Goal: Information Seeking & Learning: Understand process/instructions

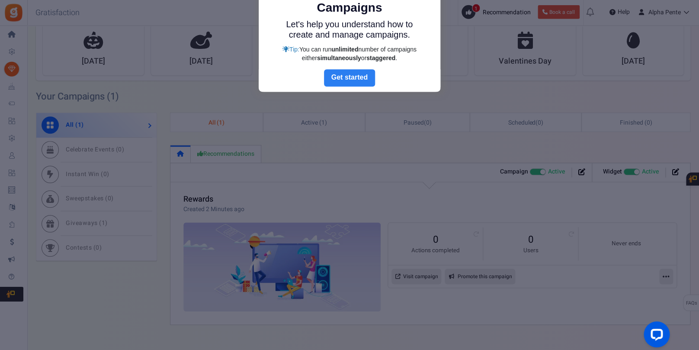
scroll to position [189, 0]
click at [362, 83] on link "Next" at bounding box center [349, 77] width 51 height 17
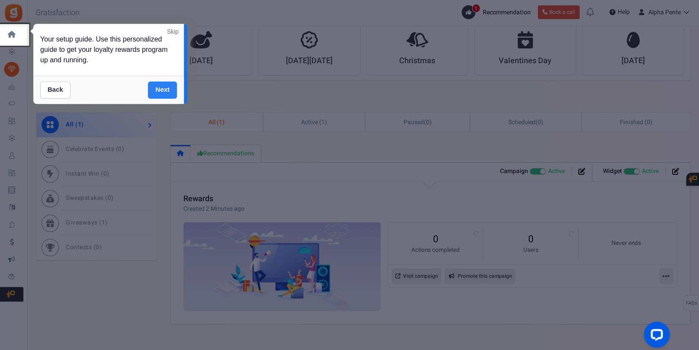
click at [166, 89] on link "Next" at bounding box center [162, 89] width 29 height 17
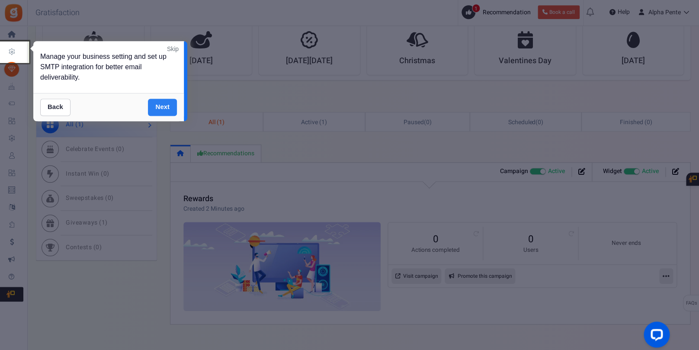
click at [163, 107] on link "Next" at bounding box center [162, 107] width 29 height 17
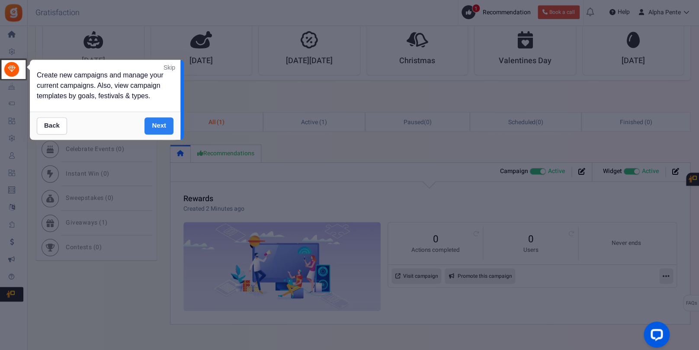
click at [162, 127] on link "Next" at bounding box center [159, 125] width 29 height 17
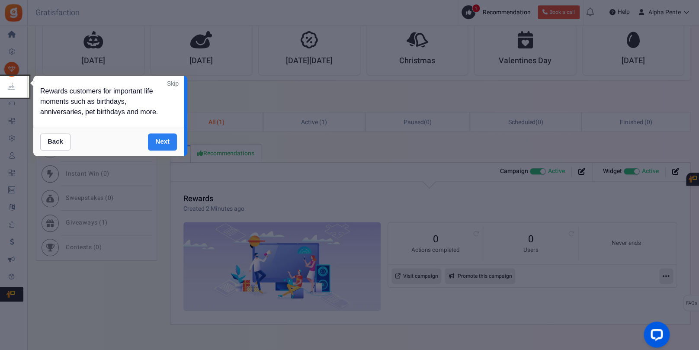
click at [162, 138] on link "Next" at bounding box center [162, 141] width 29 height 17
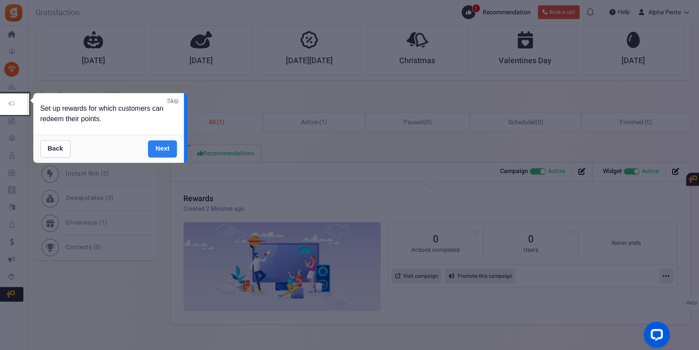
click at [161, 144] on link "Next" at bounding box center [162, 148] width 29 height 17
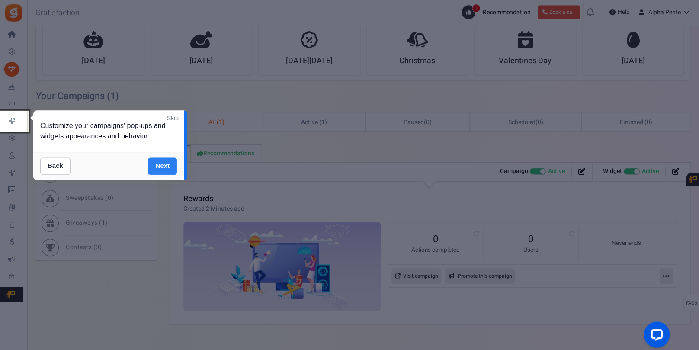
click at [160, 164] on link "Next" at bounding box center [162, 166] width 29 height 17
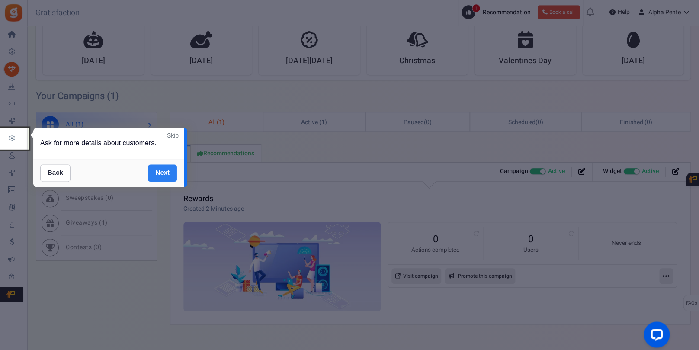
click at [160, 170] on link "Next" at bounding box center [162, 172] width 29 height 17
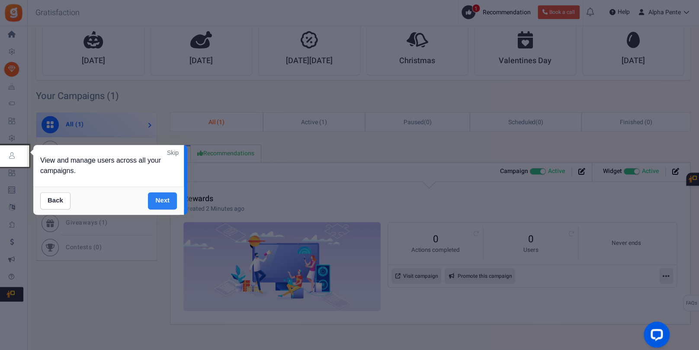
click at [162, 196] on link "Next" at bounding box center [162, 200] width 29 height 17
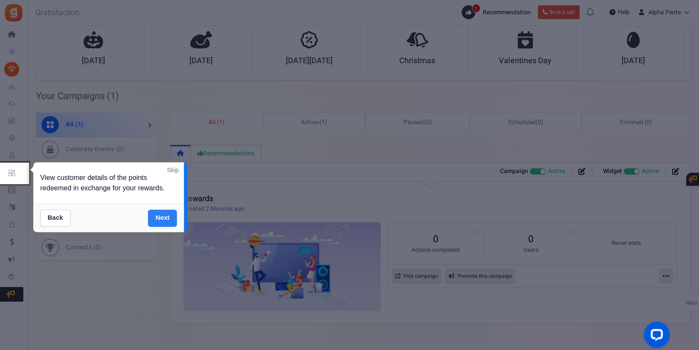
click at [162, 215] on link "Next" at bounding box center [162, 217] width 29 height 17
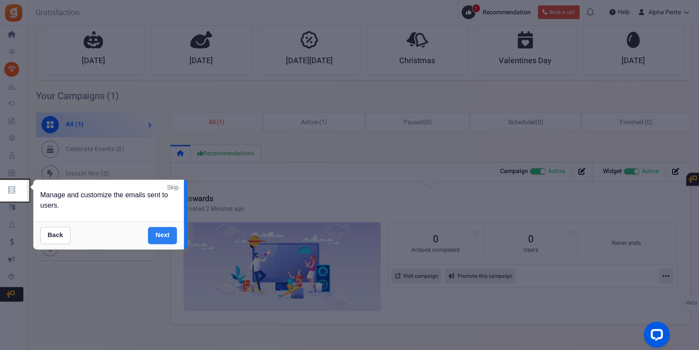
click at [162, 232] on link "Next" at bounding box center [162, 235] width 29 height 17
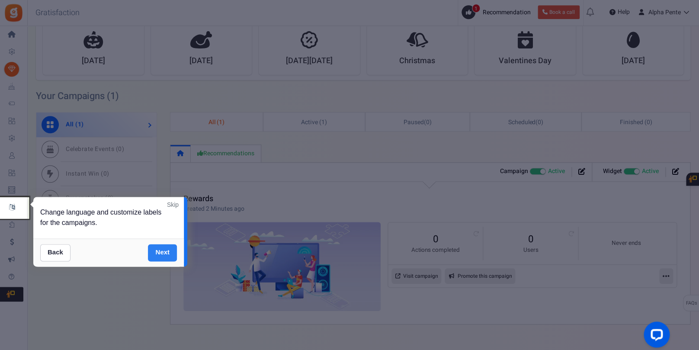
click at [163, 251] on link "Next" at bounding box center [162, 252] width 29 height 17
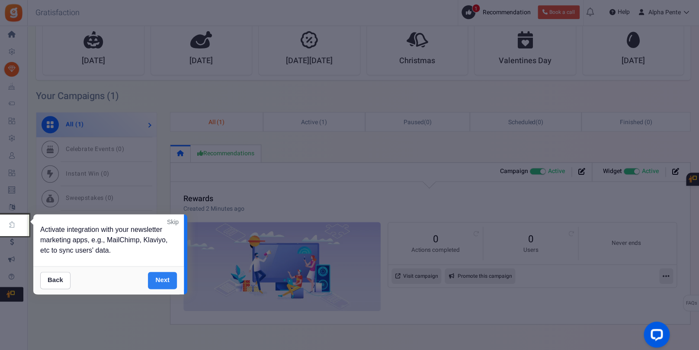
click at [162, 276] on link "Next" at bounding box center [162, 280] width 29 height 17
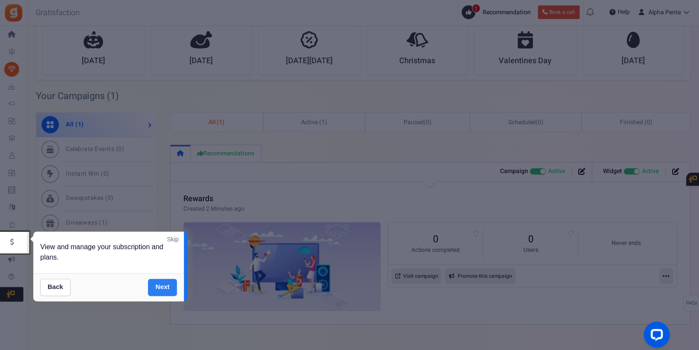
click at [162, 286] on link "Next" at bounding box center [162, 287] width 29 height 17
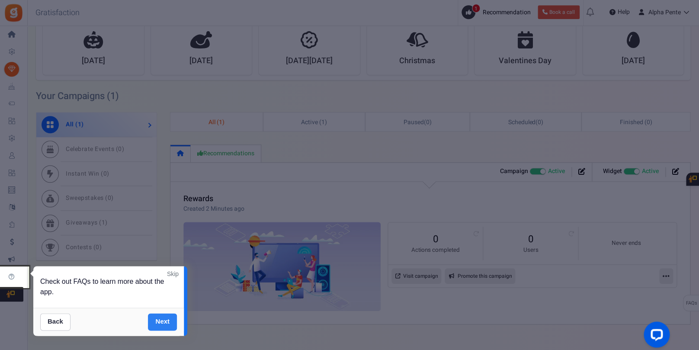
click at [161, 320] on link "Next" at bounding box center [162, 321] width 29 height 17
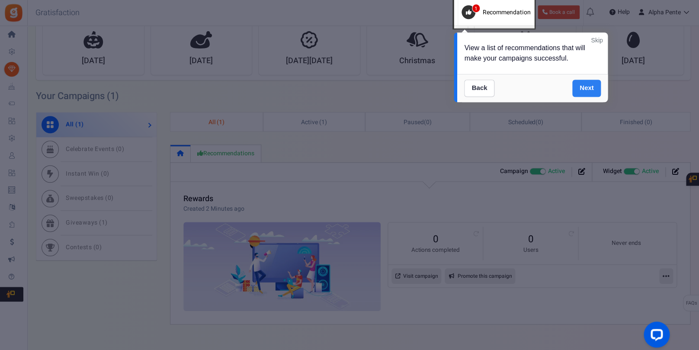
click at [584, 87] on link "Next" at bounding box center [587, 88] width 29 height 17
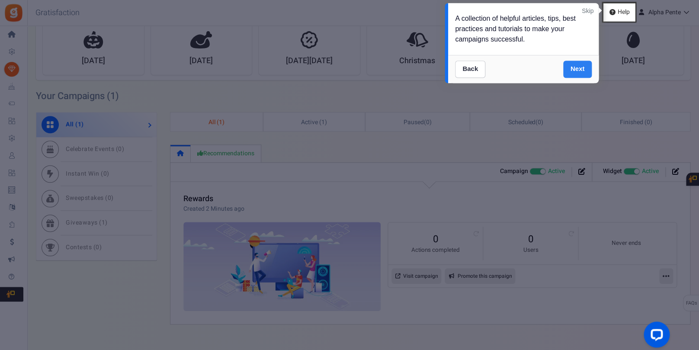
click at [581, 69] on link "Next" at bounding box center [577, 69] width 29 height 17
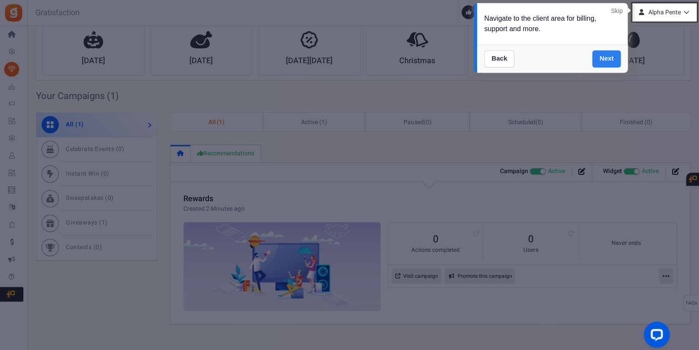
click at [604, 61] on link "Next" at bounding box center [606, 58] width 29 height 17
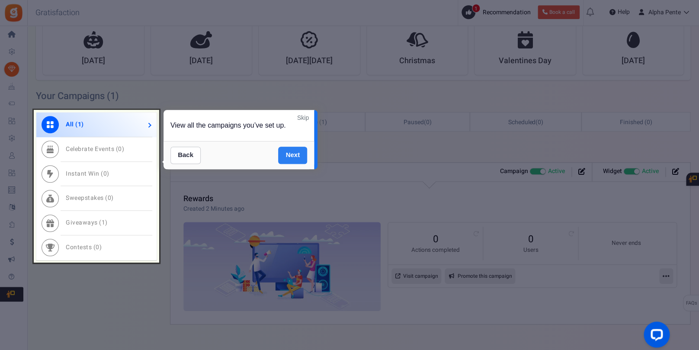
click at [285, 157] on link "Next" at bounding box center [292, 155] width 29 height 17
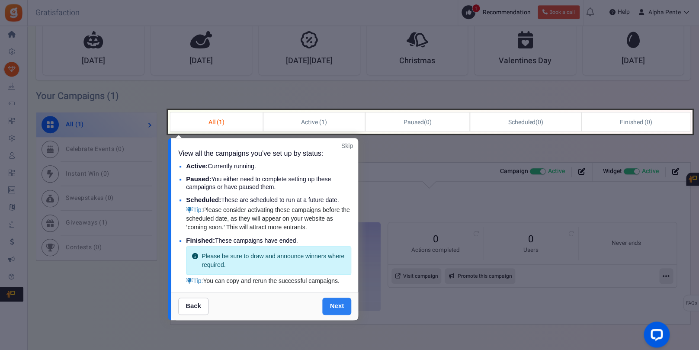
click at [337, 314] on link "Next" at bounding box center [336, 306] width 29 height 17
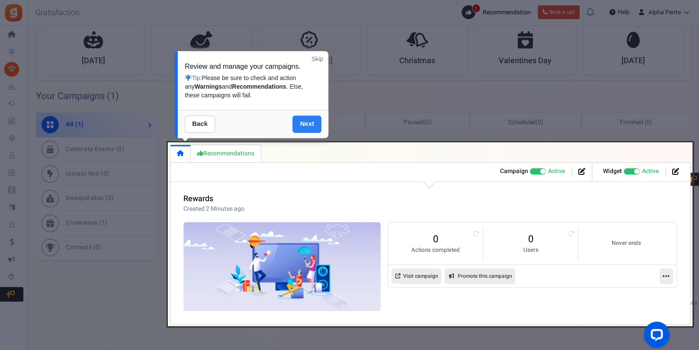
scroll to position [210, 0]
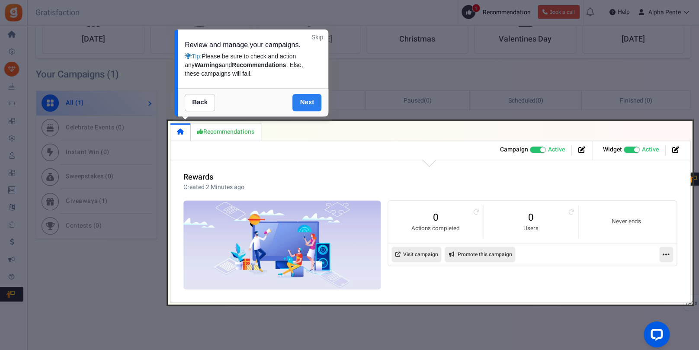
click at [301, 105] on link "Next" at bounding box center [307, 102] width 29 height 17
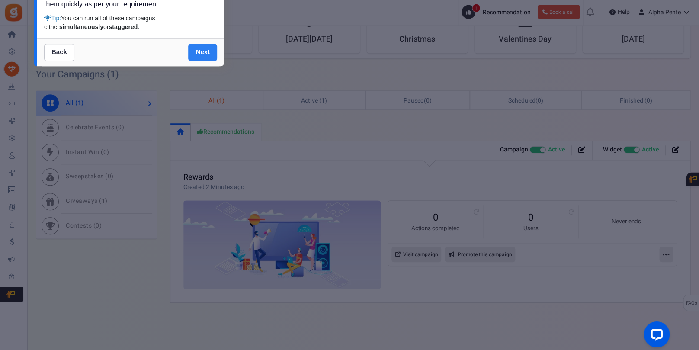
scroll to position [0, 0]
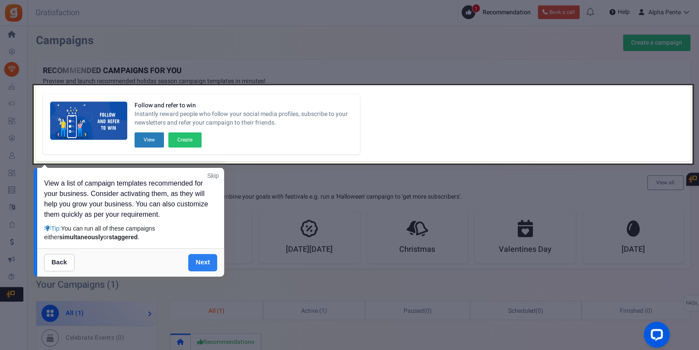
click at [207, 263] on link "Next" at bounding box center [202, 262] width 29 height 17
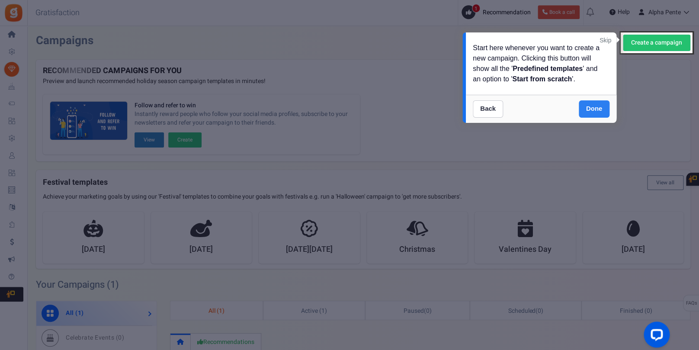
click at [592, 109] on link "Done" at bounding box center [594, 108] width 31 height 17
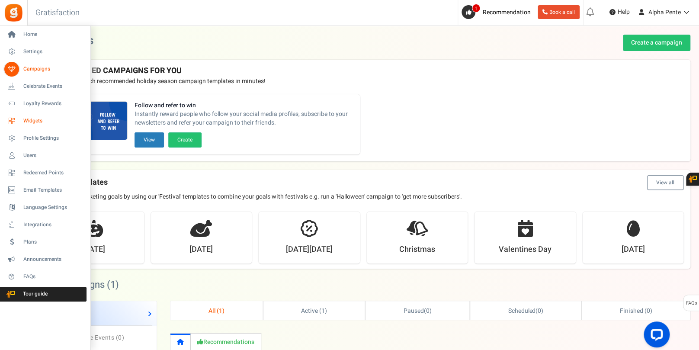
click at [36, 123] on span "Widgets" at bounding box center [53, 120] width 61 height 7
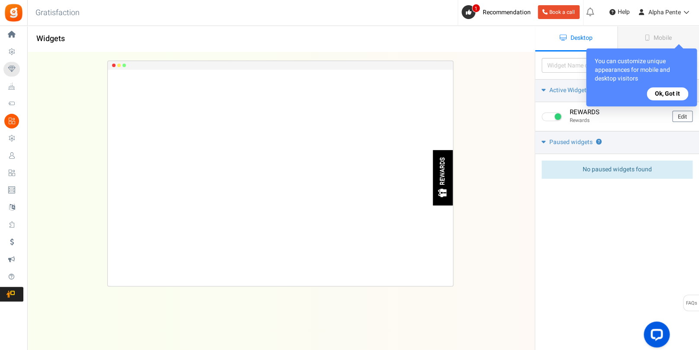
click at [672, 94] on button "Ok, Got it" at bounding box center [668, 93] width 42 height 13
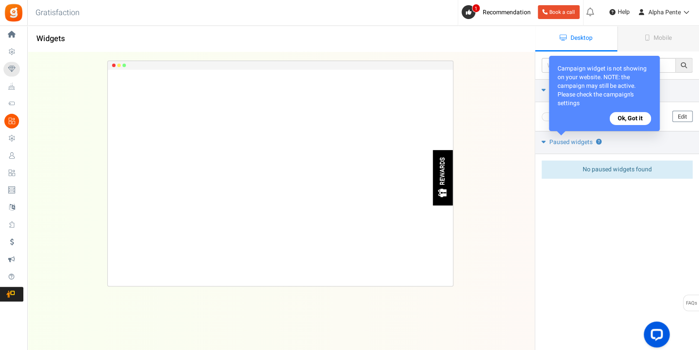
click at [637, 118] on button "Ok, Got it" at bounding box center [631, 118] width 42 height 13
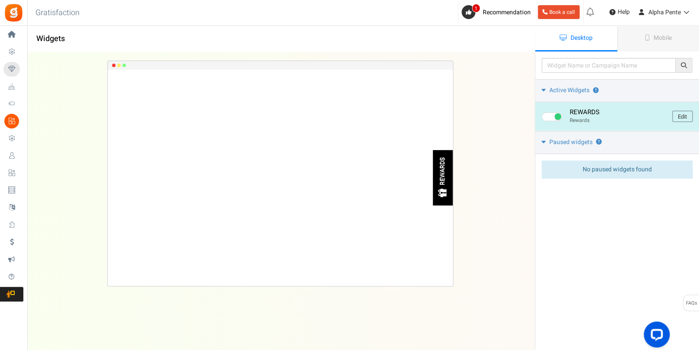
click at [559, 118] on span at bounding box center [558, 116] width 6 height 6
click at [547, 118] on input "checkbox" at bounding box center [545, 117] width 6 height 6
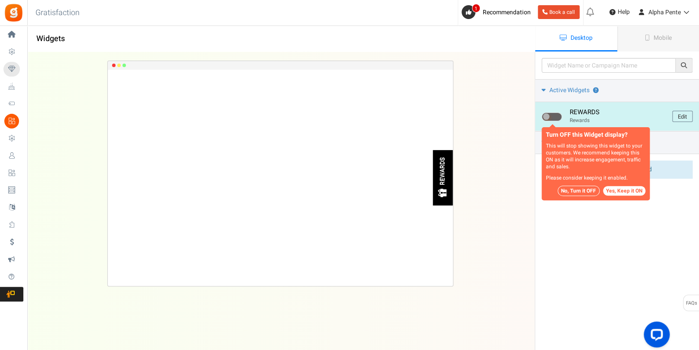
click at [559, 118] on span at bounding box center [552, 117] width 20 height 9
click at [547, 118] on input "checkbox" at bounding box center [545, 117] width 6 height 6
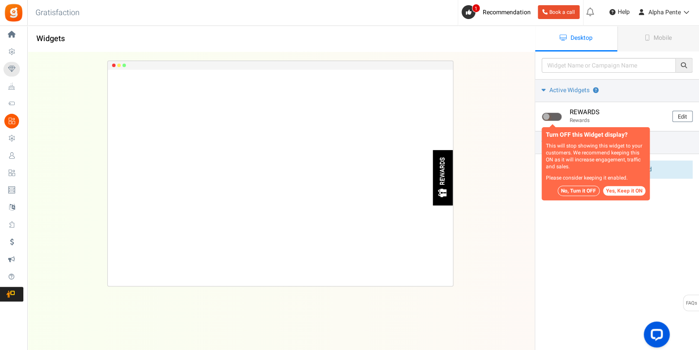
click at [621, 191] on button "Yes, Keep it ON" at bounding box center [624, 191] width 42 height 10
checkbox input "true"
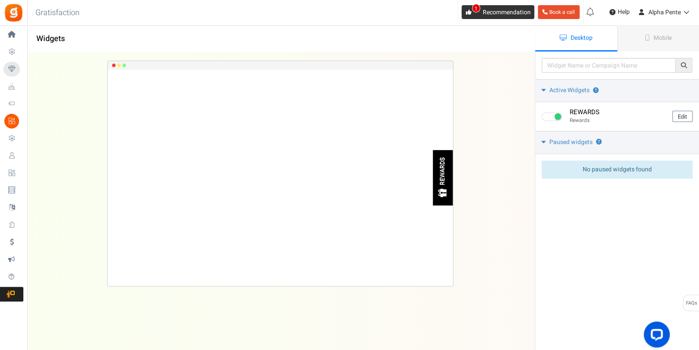
click at [508, 13] on span "Recommendation" at bounding box center [507, 12] width 48 height 9
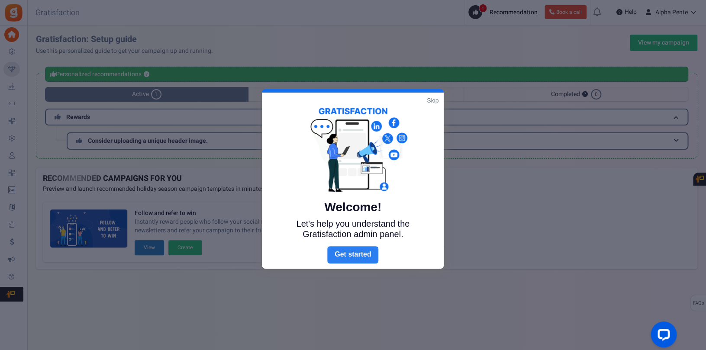
click at [365, 261] on link "Next" at bounding box center [352, 254] width 51 height 17
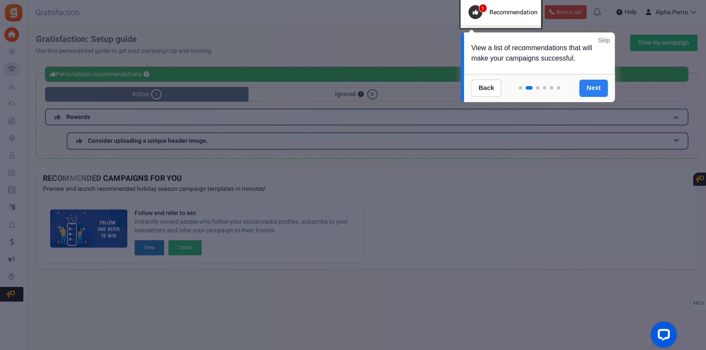
click at [591, 88] on link "Next" at bounding box center [593, 88] width 29 height 17
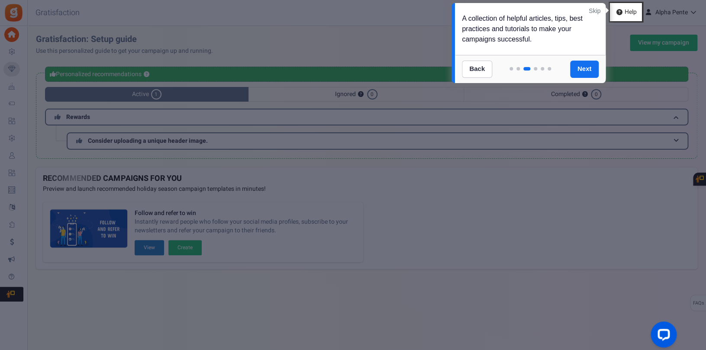
click at [573, 124] on div at bounding box center [353, 175] width 706 height 350
click at [592, 8] on link "Skip" at bounding box center [595, 10] width 12 height 9
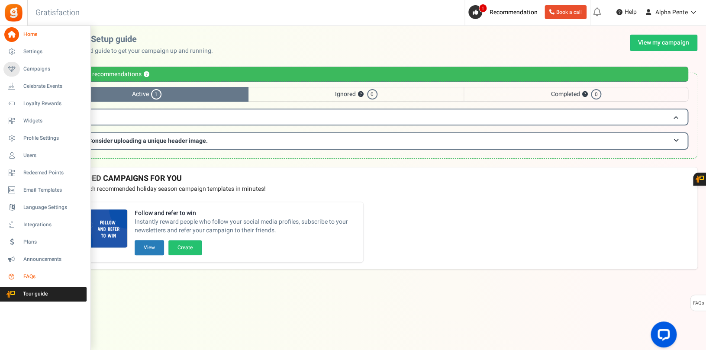
click at [35, 277] on span "FAQs" at bounding box center [53, 276] width 61 height 7
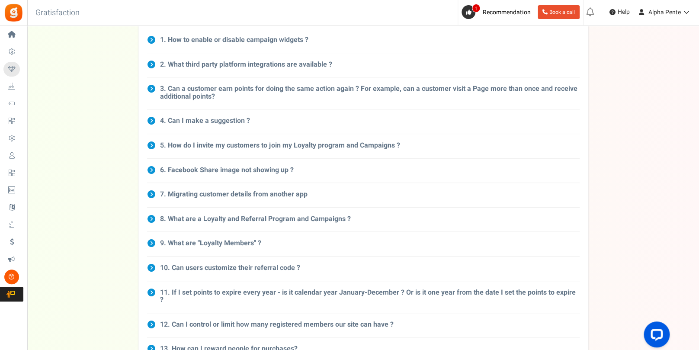
scroll to position [72, 0]
click at [220, 148] on h3 "5. How do I invite my customers to join my Loyalty program and Campaigns ?" at bounding box center [280, 147] width 240 height 8
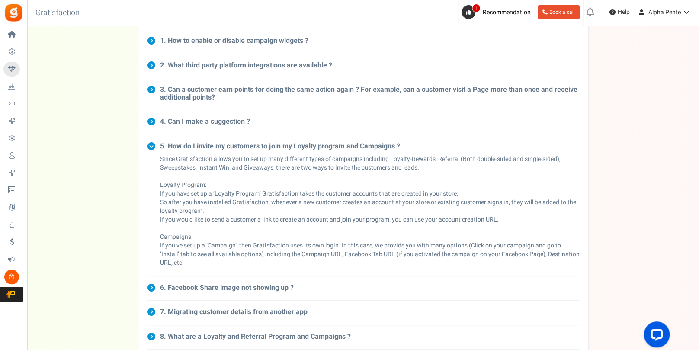
click at [220, 148] on h3 "5. How do I invite my customers to join my Loyalty program and Campaigns ?" at bounding box center [280, 147] width 240 height 8
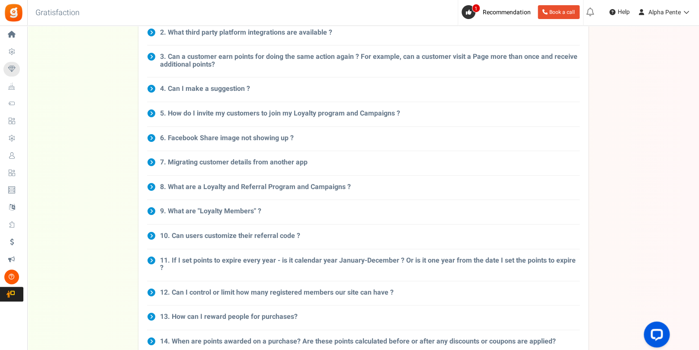
scroll to position [106, 0]
click at [217, 190] on h3 "8. What are a Loyalty and Referral Program and Campaigns ?" at bounding box center [255, 186] width 191 height 8
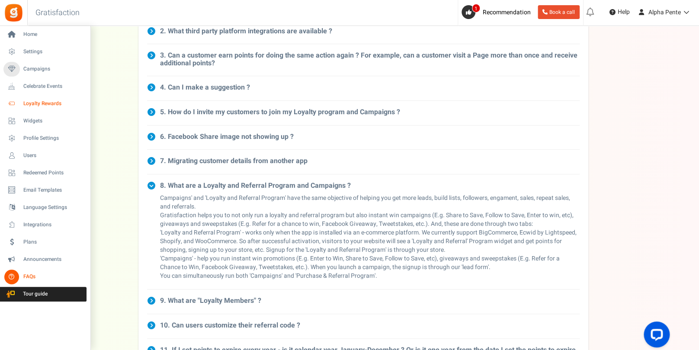
click at [32, 102] on span "Loyalty Rewards" at bounding box center [53, 103] width 61 height 7
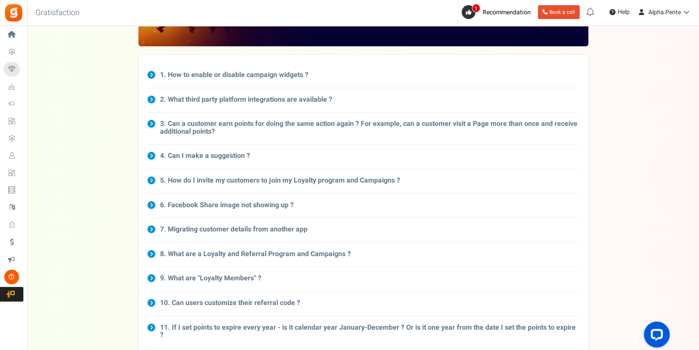
scroll to position [39, 0]
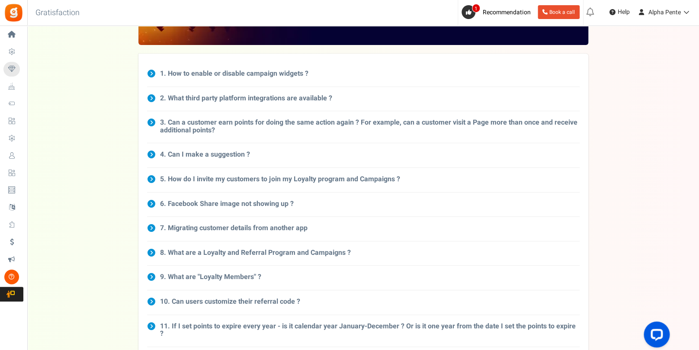
click at [212, 253] on h3 "8. What are a Loyalty and Referral Program and Campaigns ?" at bounding box center [255, 253] width 191 height 8
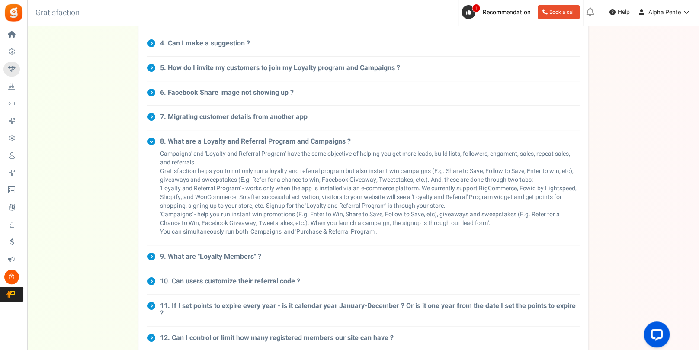
scroll to position [150, 0]
click at [686, 12] on icon at bounding box center [685, 12] width 9 height 6
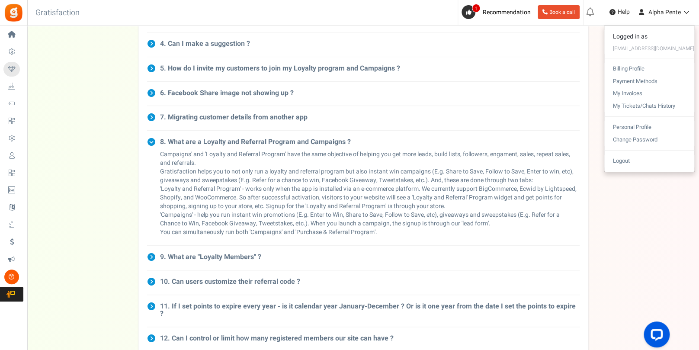
click at [625, 208] on div "FAQs Check out tips, best practices, and frequently asked questions 1. How to e…" at bounding box center [363, 264] width 655 height 760
